Goal: Information Seeking & Learning: Learn about a topic

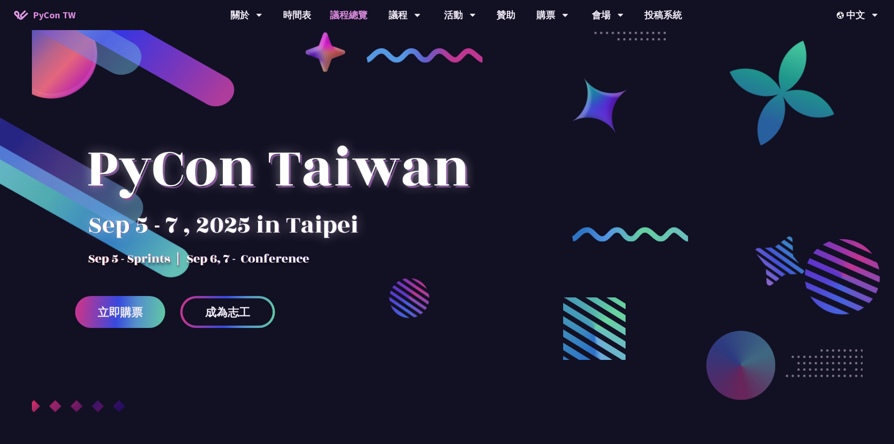
click at [337, 17] on link "議程總覽" at bounding box center [349, 15] width 56 height 30
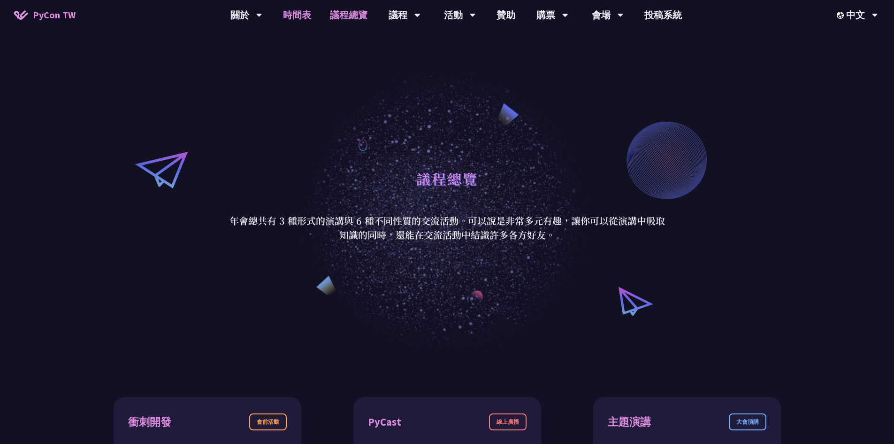
click at [308, 15] on link "時間表" at bounding box center [297, 15] width 47 height 30
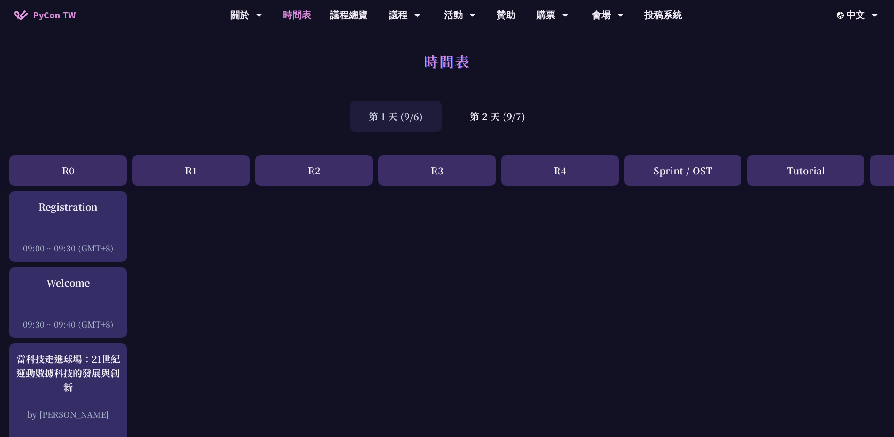
click at [230, 72] on div "時間表" at bounding box center [447, 71] width 894 height 49
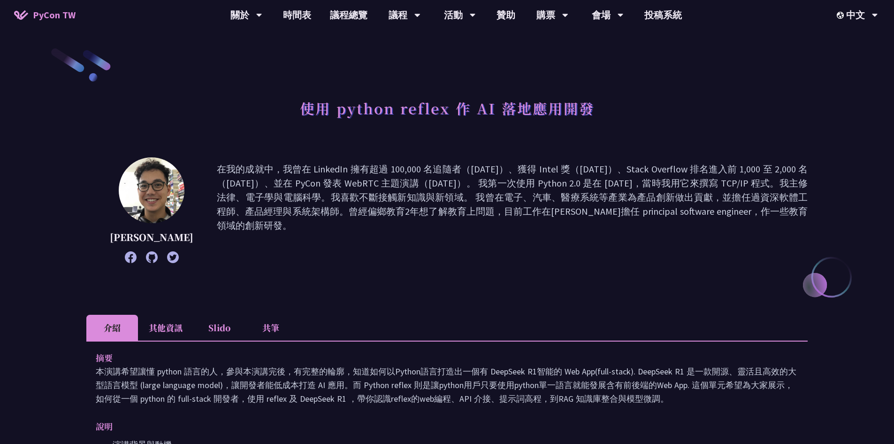
scroll to position [47, 0]
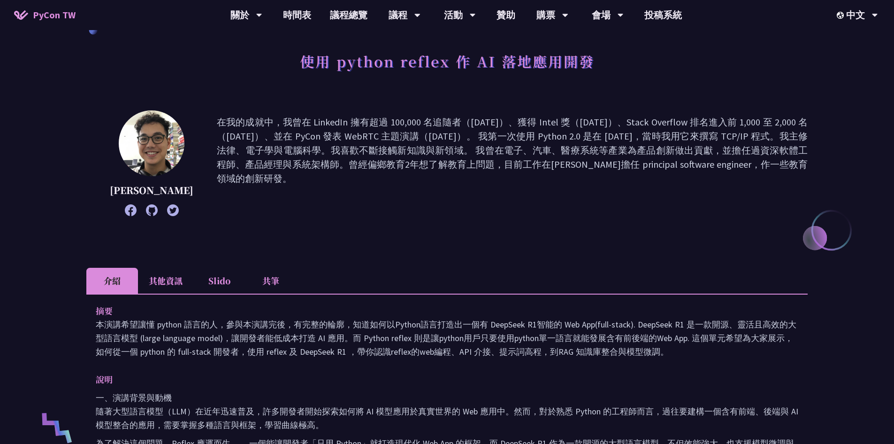
click at [484, 317] on p "本演講希望讓懂 python 語言的人，參與本演講完後，有完整的輪廓，知道如何以Python語言打造出一個有 DeepSeek R1智能的 Web App(f…" at bounding box center [447, 337] width 703 height 41
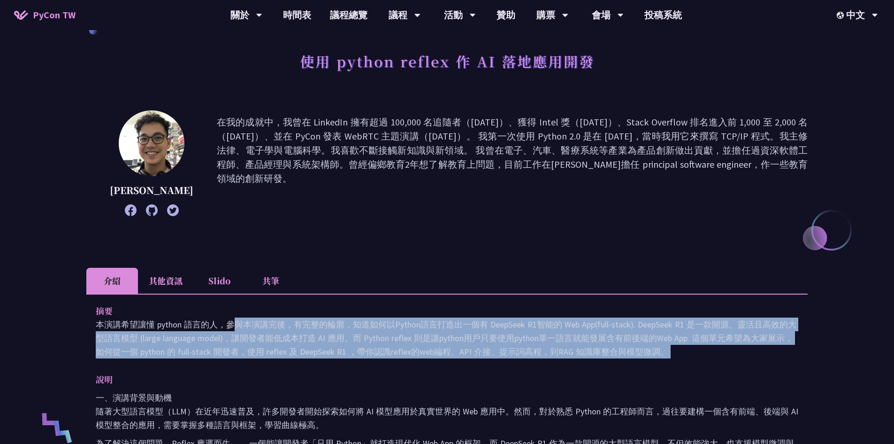
click at [484, 317] on p "本演講希望讓懂 python 語言的人，參與本演講完後，有完整的輪廓，知道如何以Python語言打造出一個有 DeepSeek R1智能的 Web App(f…" at bounding box center [447, 337] width 703 height 41
click at [488, 329] on p "本演講希望讓懂 python 語言的人，參與本演講完後，有完整的輪廓，知道如何以Python語言打造出一個有 DeepSeek R1智能的 Web App(f…" at bounding box center [447, 337] width 703 height 41
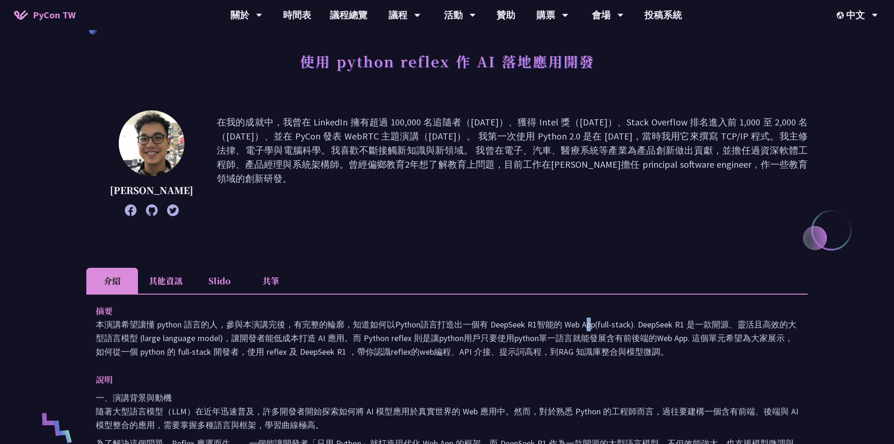
click at [488, 329] on p "本演講希望讓懂 python 語言的人，參與本演講完後，有完整的輪廓，知道如何以Python語言打造出一個有 DeepSeek R1智能的 Web App(f…" at bounding box center [447, 337] width 703 height 41
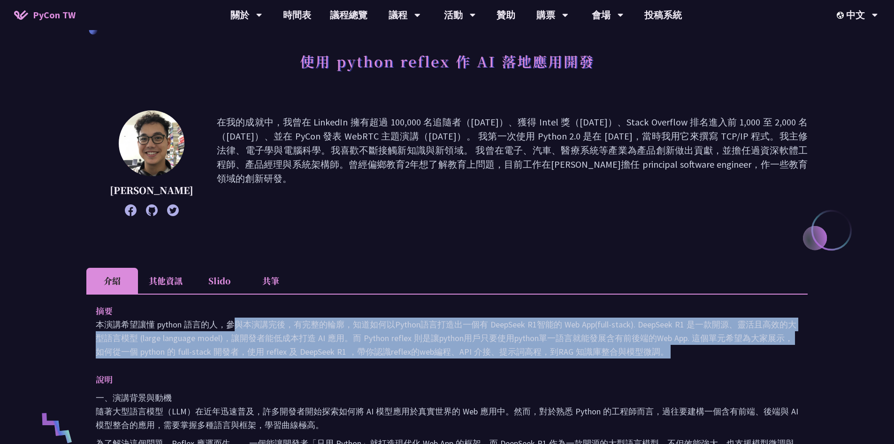
click at [488, 329] on p "本演講希望讓懂 python 語言的人，參與本演講完後，有完整的輪廓，知道如何以Python語言打造出一個有 DeepSeek R1智能的 Web App(f…" at bounding box center [447, 337] width 703 height 41
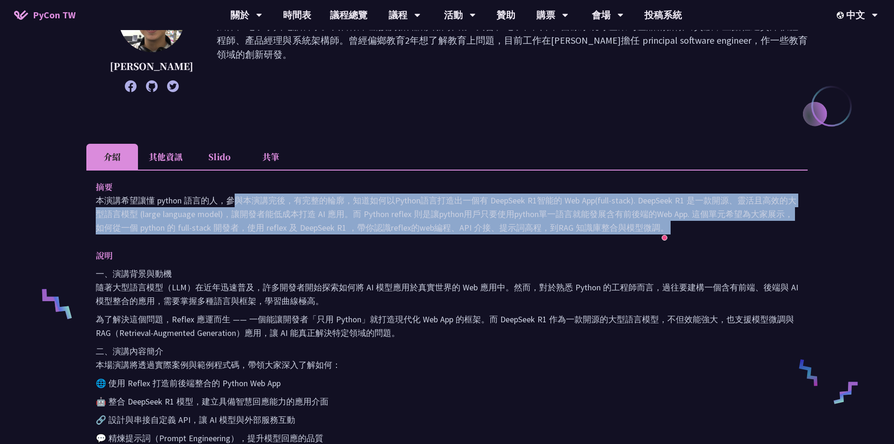
scroll to position [188, 0]
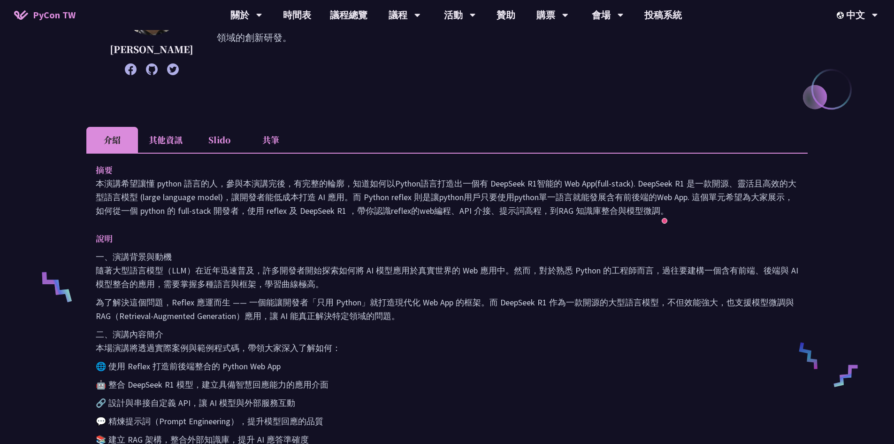
click at [184, 299] on p "為了解決這個問題，Reflex 應運而生 —— 一個能讓開發者「只用 Python」就打造現代化 Web App 的框架。而 DeepSeek R1 作為一款…" at bounding box center [447, 308] width 703 height 27
copy p "Reflex"
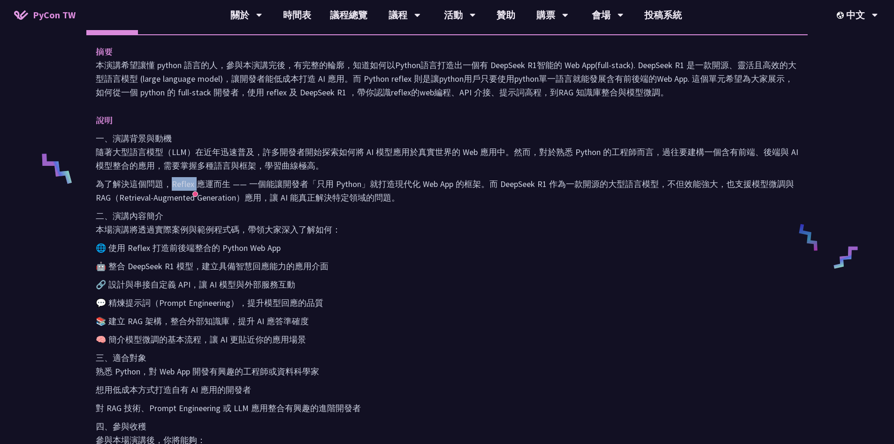
scroll to position [329, 0]
